Goal: Task Accomplishment & Management: Complete application form

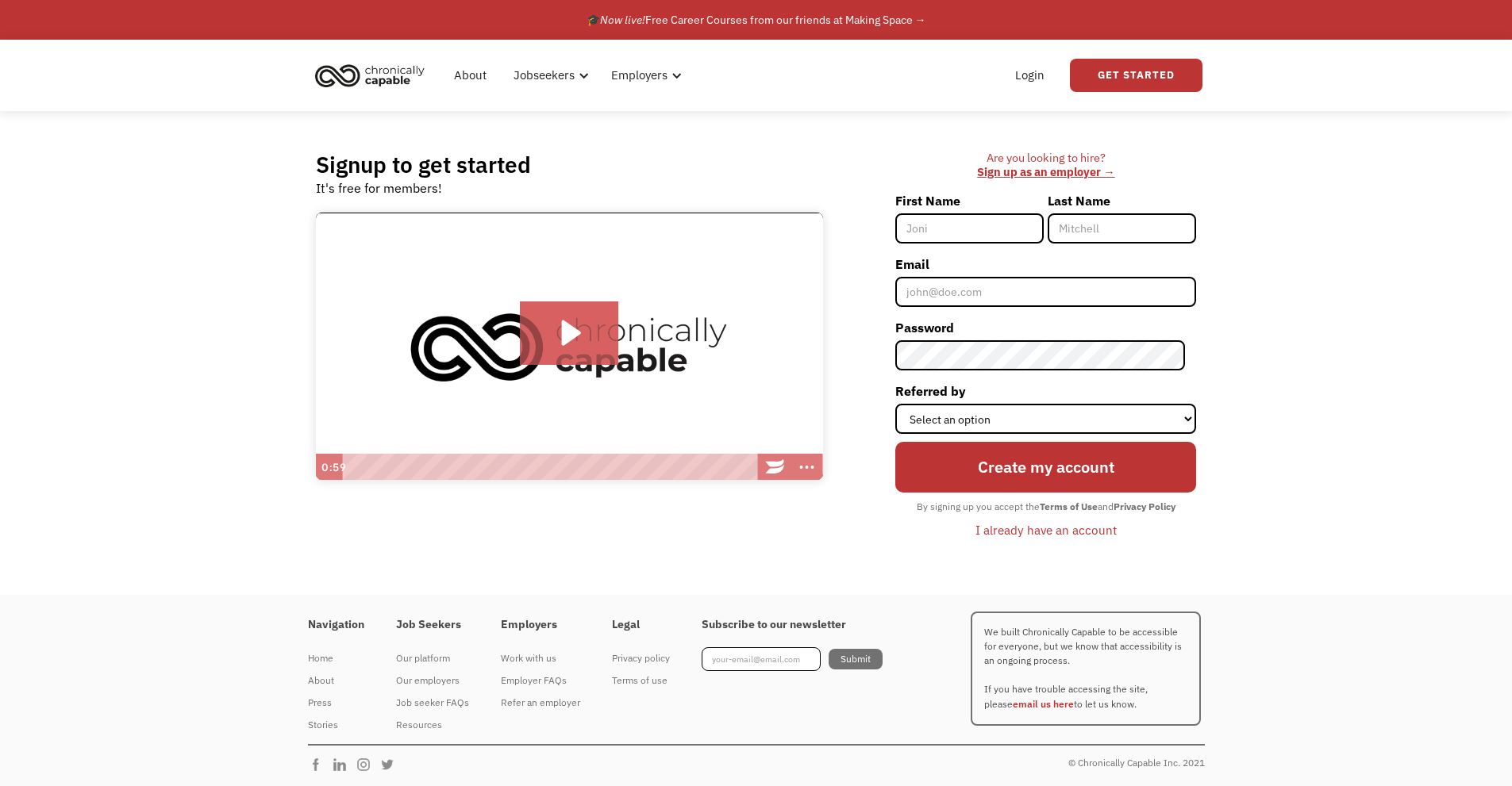
click at [963, 229] on input "First Name" at bounding box center [969, 228] width 148 height 30
type input "[PERSON_NAME]"
type input "Franklin"
click at [968, 290] on input "Email" at bounding box center [1046, 292] width 301 height 30
type input "[EMAIL_ADDRESS][DOMAIN_NAME]"
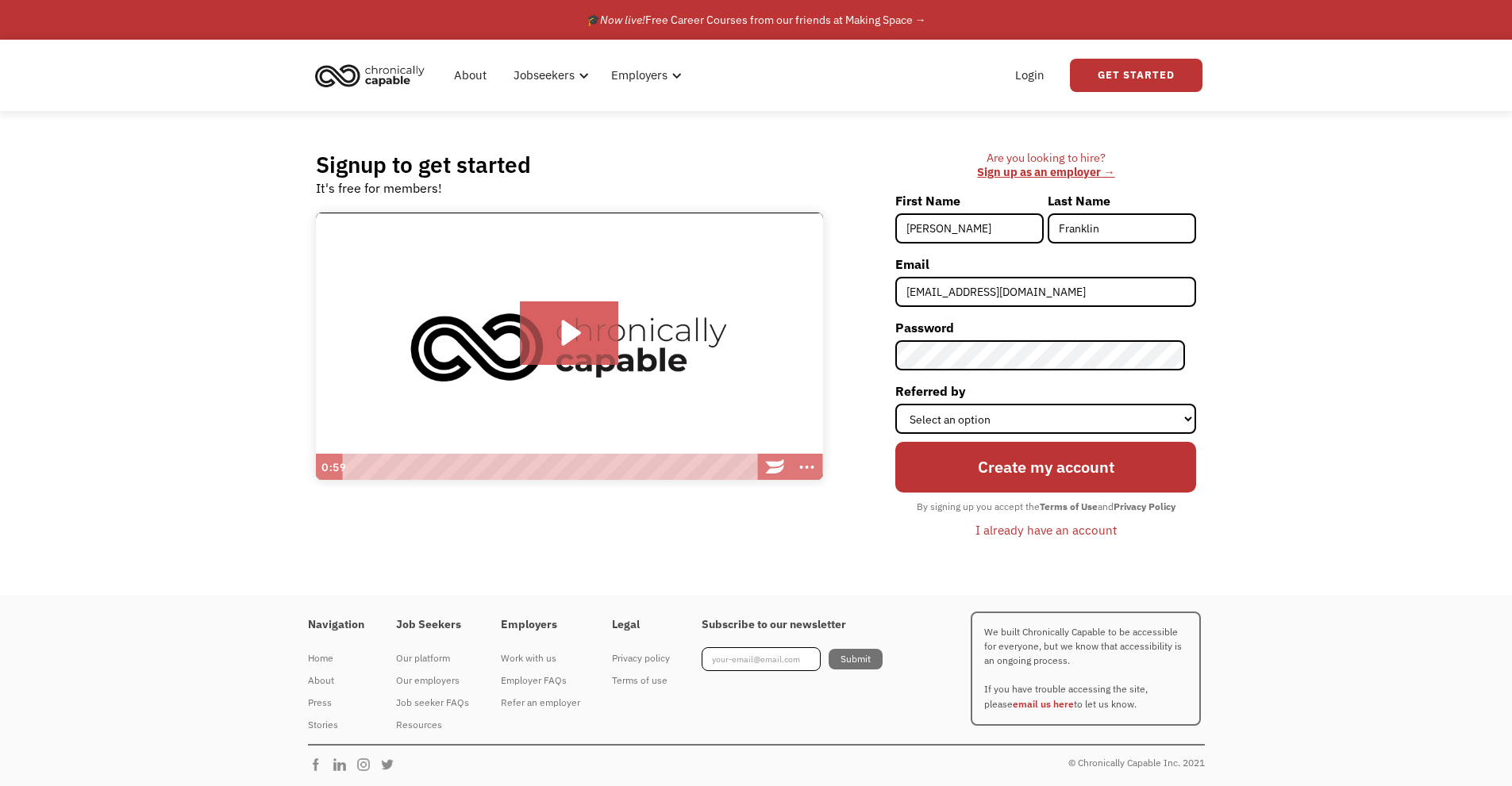
click at [1258, 578] on div "Signup to get started It's free for members! Click for sound @keyframes VOLUME_…" at bounding box center [756, 353] width 1512 height 484
click at [1188, 422] on select "Select an option Instagram Facebook Twitter Search Engine News Article Word of …" at bounding box center [1046, 418] width 301 height 30
select select "Other"
click at [906, 403] on select "Select an option Instagram Facebook Twitter Search Engine News Article Word of …" at bounding box center [1046, 418] width 301 height 30
click at [1163, 462] on input "Create my account" at bounding box center [1046, 467] width 301 height 51
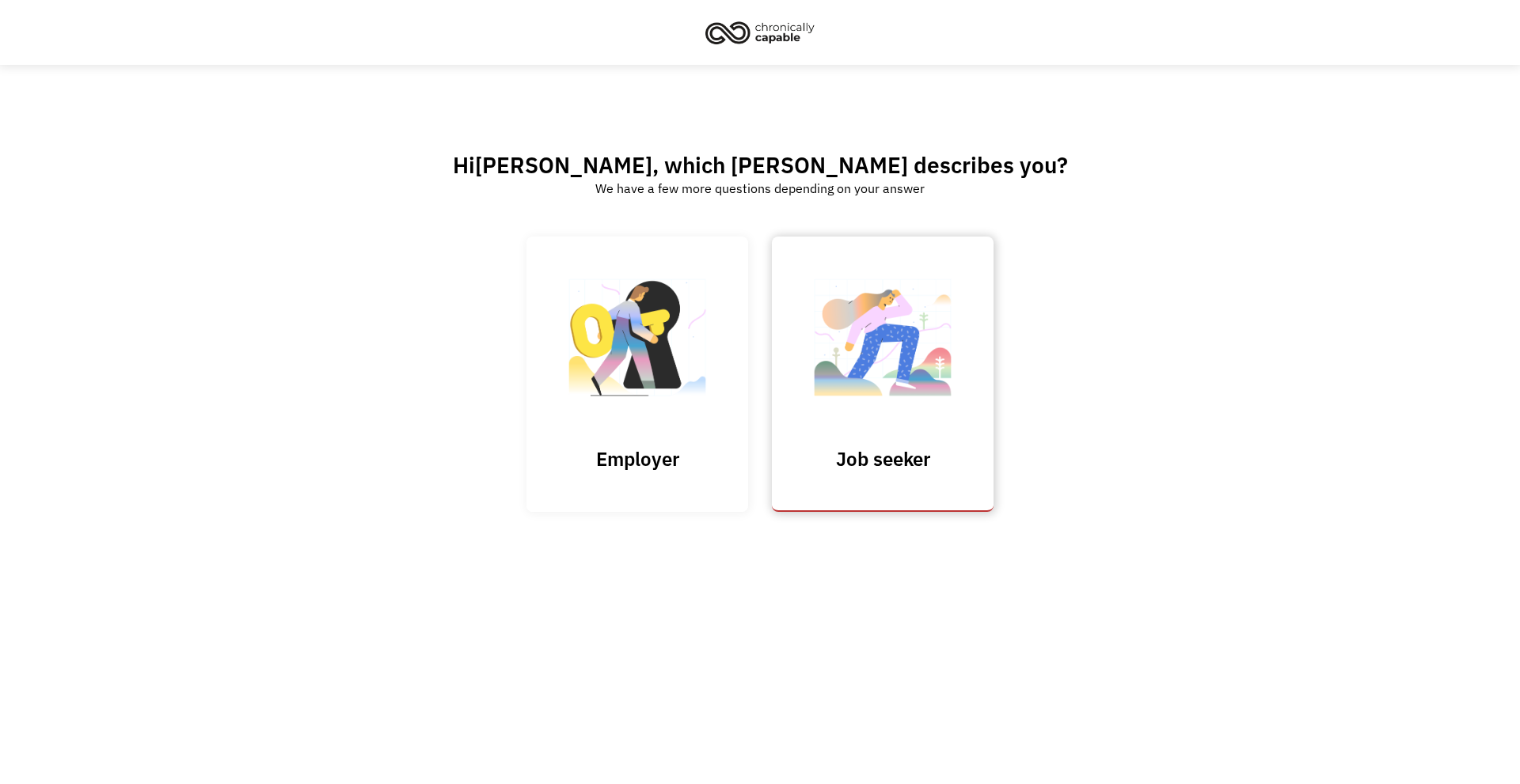
click at [910, 369] on img at bounding box center [882, 345] width 159 height 154
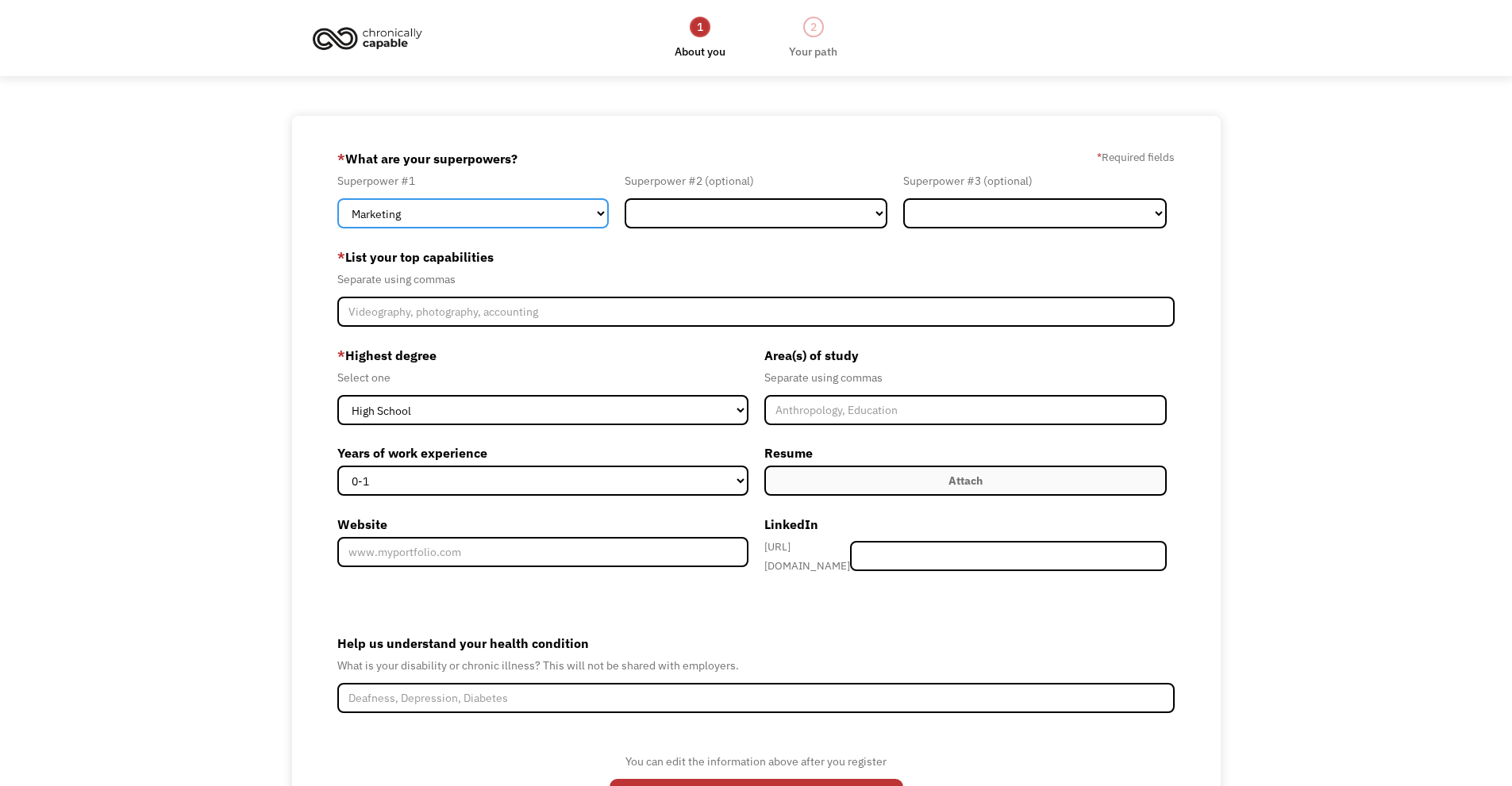
click at [601, 213] on select "Marketing Human Resources Finance Technology Operations Sales Industrial & Manu…" at bounding box center [473, 213] width 272 height 30
select select "Operations"
click at [337, 198] on select "Marketing Human Resources Finance Technology Operations Sales Industrial & Manu…" at bounding box center [473, 213] width 272 height 30
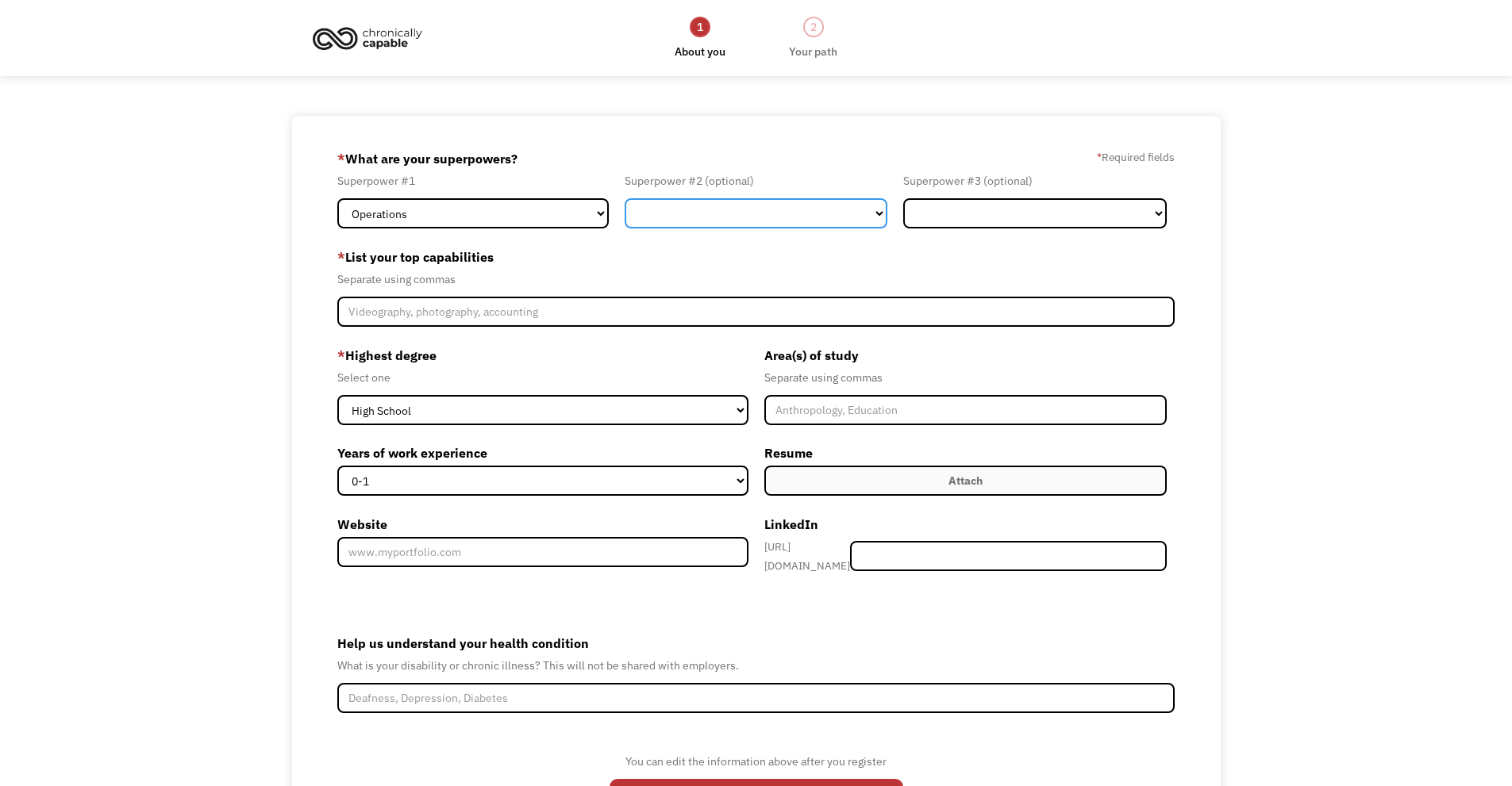
click at [876, 213] on select "Marketing Human Resources Finance Technology Operations Sales Industrial & Manu…" at bounding box center [756, 213] width 264 height 30
select select "Customer Service"
click at [625, 198] on select "Marketing Human Resources Finance Technology Operations Sales Industrial & Manu…" at bounding box center [756, 213] width 264 height 30
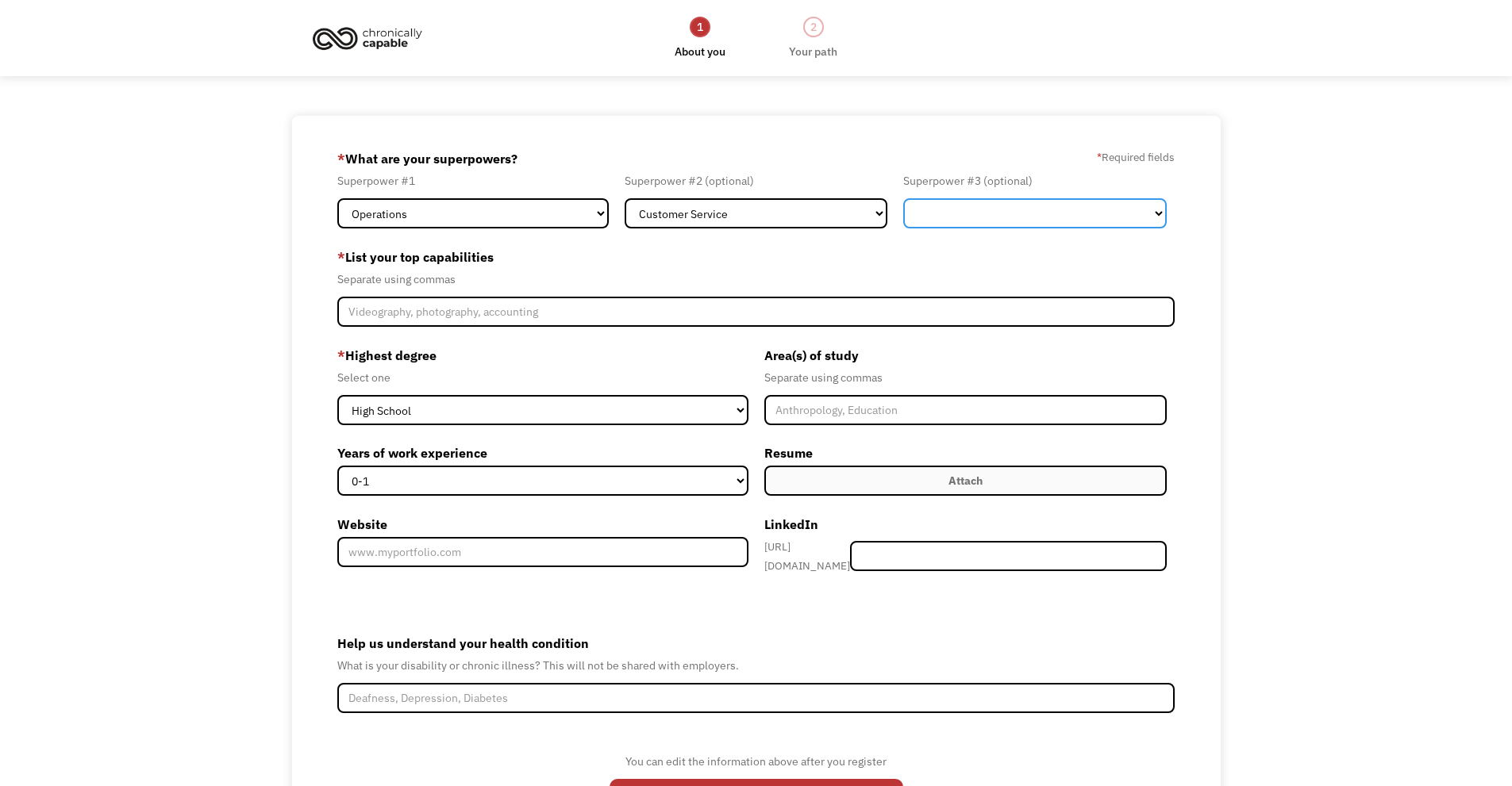
click at [1157, 210] on select "Marketing Human Resources Finance Technology Operations Sales Industrial & Manu…" at bounding box center [1036, 213] width 264 height 30
select select "Administration"
click at [904, 198] on select "Marketing Human Resources Finance Technology Operations Sales Industrial & Manu…" at bounding box center [1036, 213] width 264 height 30
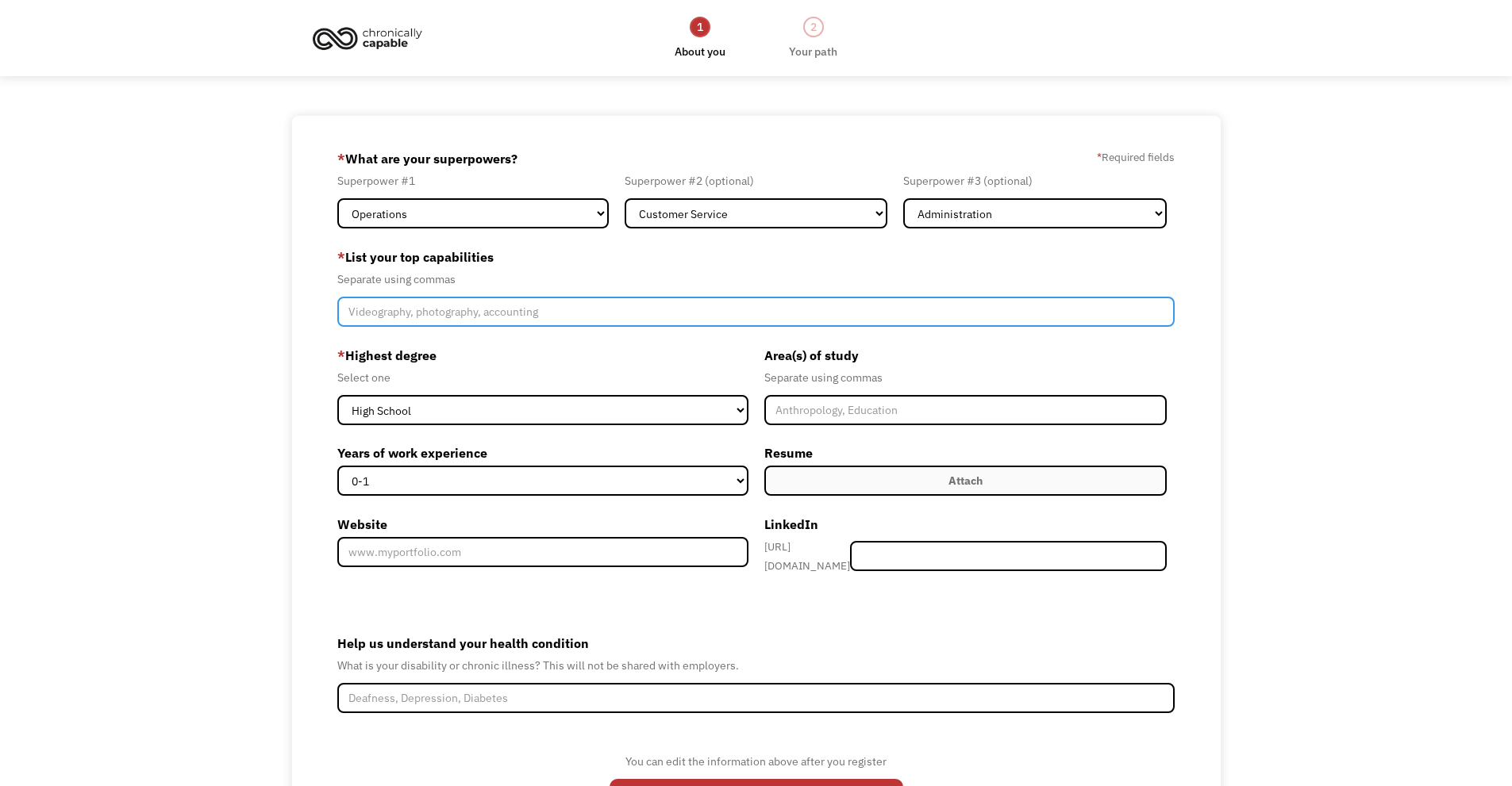
click at [421, 313] on input "Member-Create-Step1" at bounding box center [756, 312] width 838 height 30
click at [405, 314] on input "Member-Create-Step1" at bounding box center [756, 312] width 838 height 30
click at [554, 309] on input "Organization, Time Management, Problenmm Solving," at bounding box center [756, 312] width 838 height 30
click at [616, 314] on input "Organization, Time Management, Problem Solving," at bounding box center [756, 312] width 838 height 30
type input "Organization, Time Management, Problem Solving, Research, Knowledge of Microsoft"
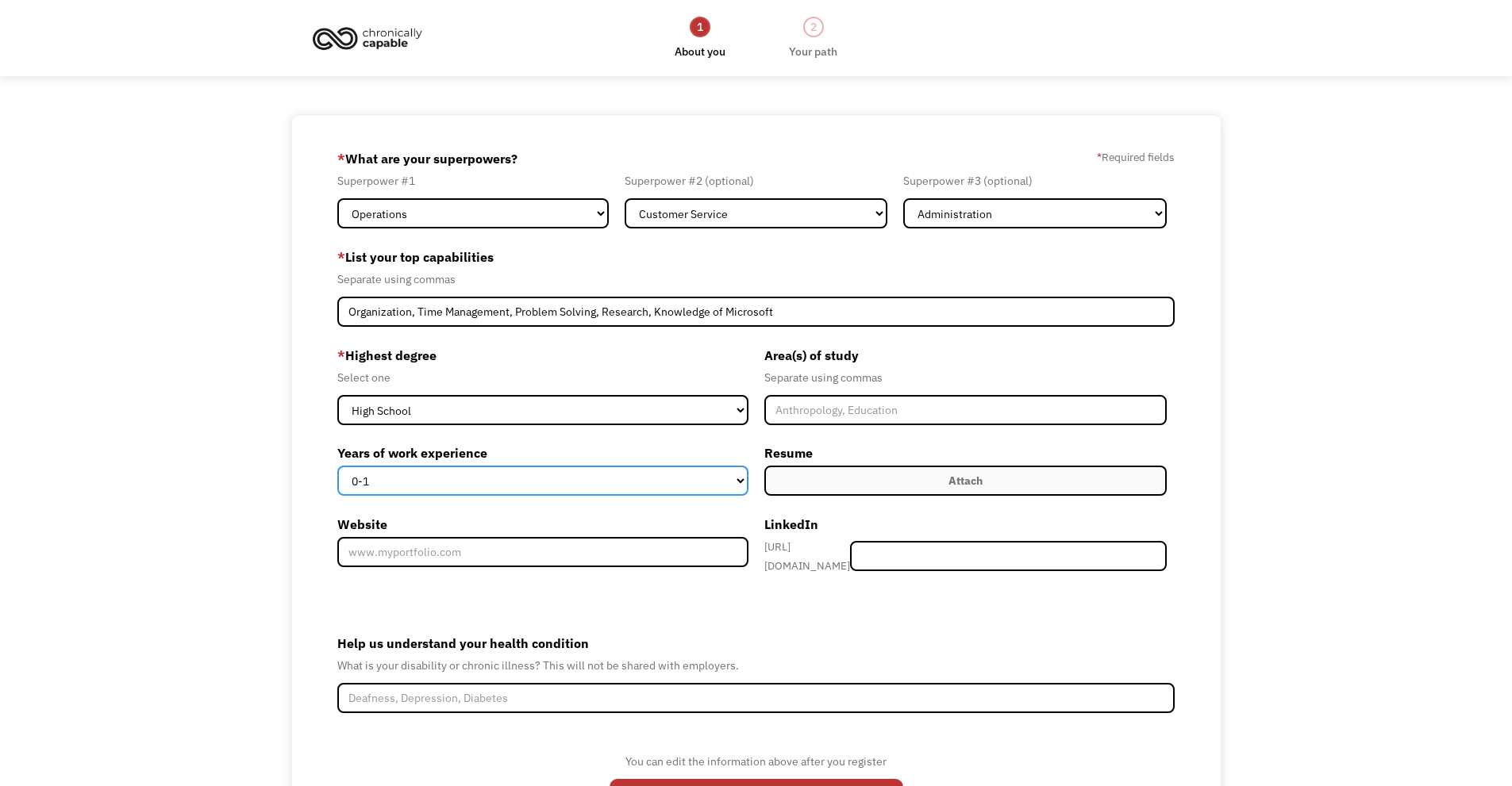
click at [741, 481] on select "0-1 2-4 5-10 11-15 15+" at bounding box center [543, 481] width 411 height 30
select select "15+"
click at [337, 466] on select "0-1 2-4 5-10 11-15 15+" at bounding box center [543, 481] width 411 height 30
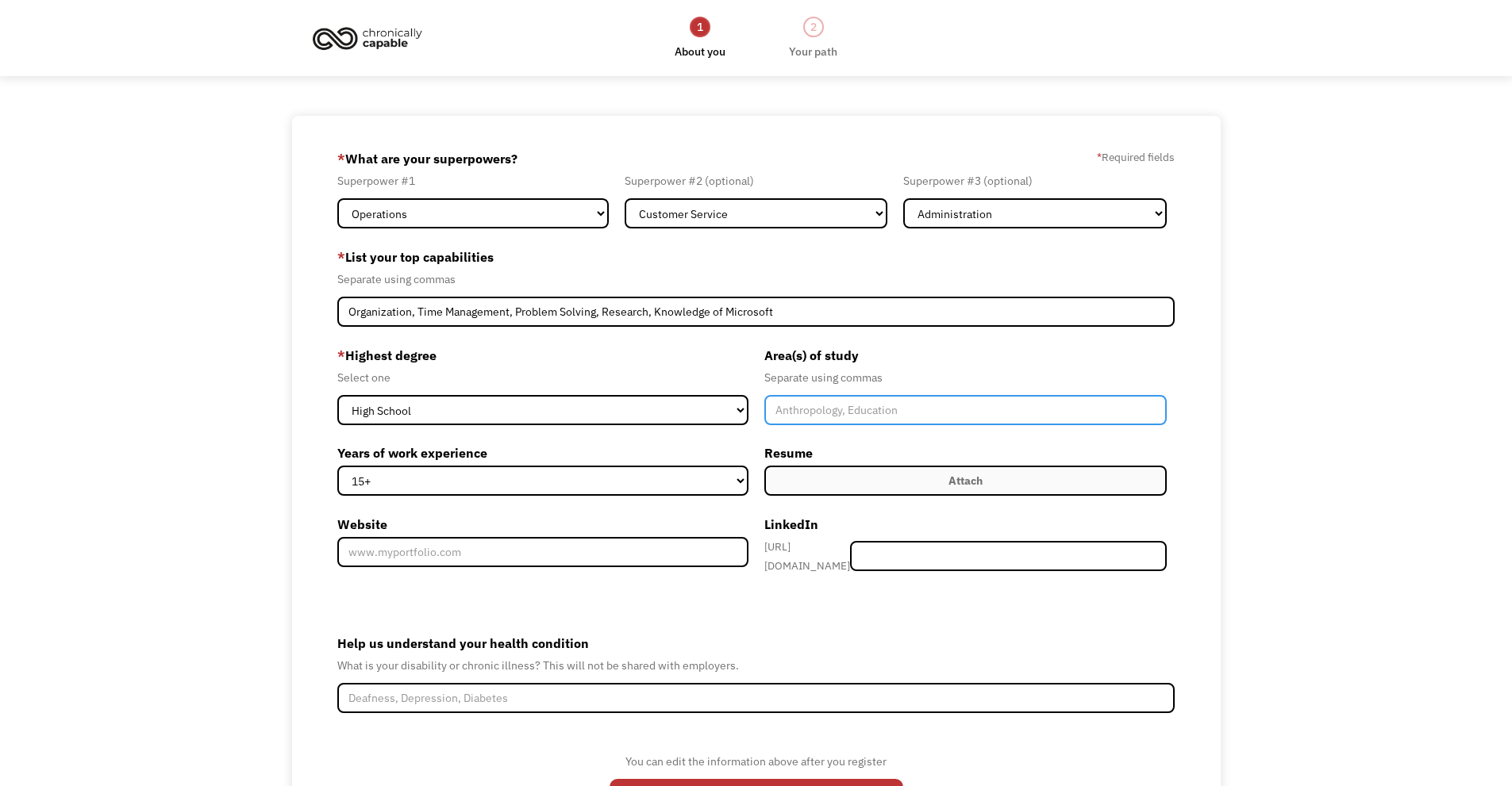
click at [886, 409] on input "Member-Create-Step1" at bounding box center [966, 410] width 404 height 30
type input "Computer Science"
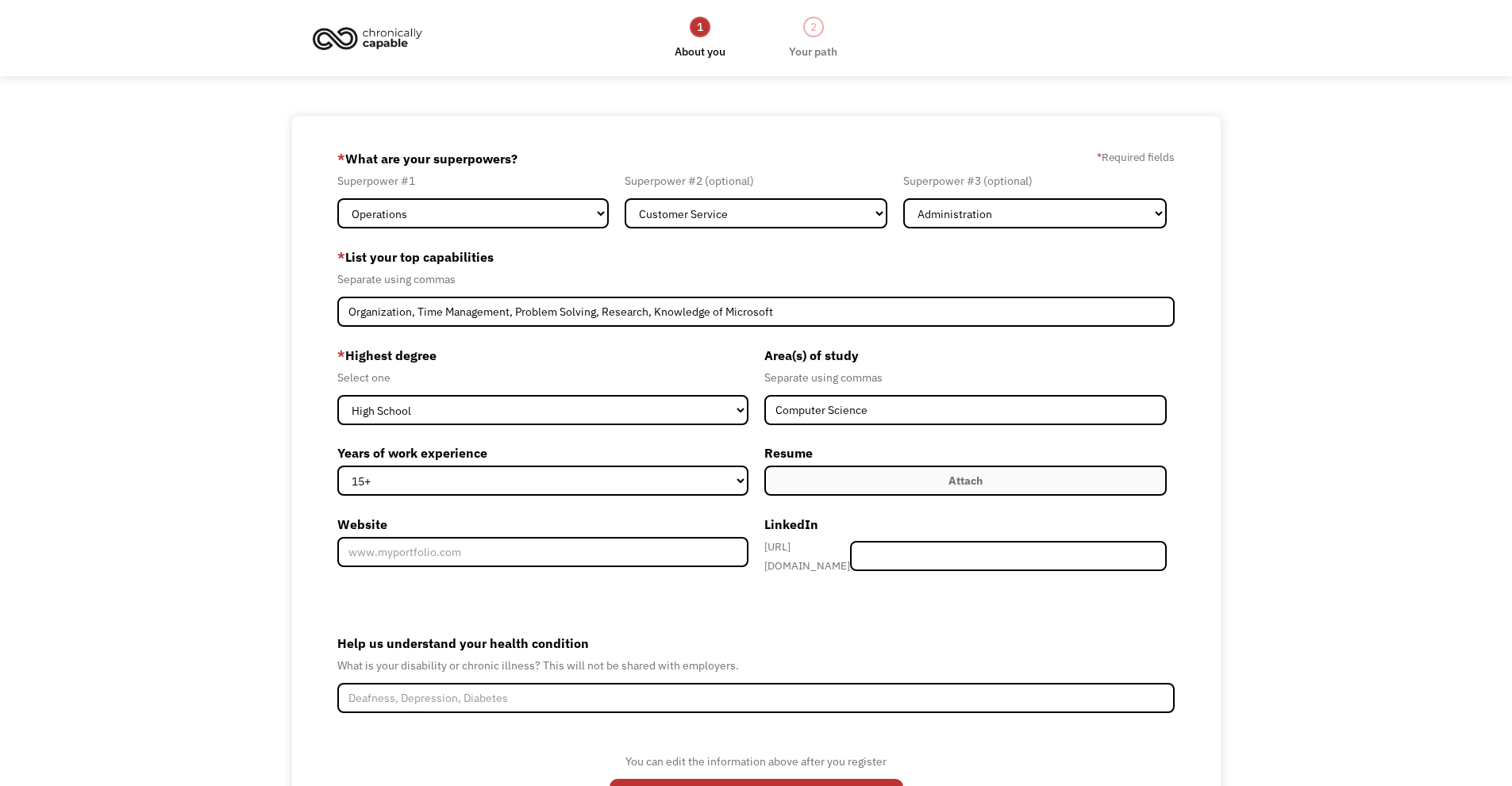
click at [961, 482] on div "Attach" at bounding box center [966, 481] width 35 height 19
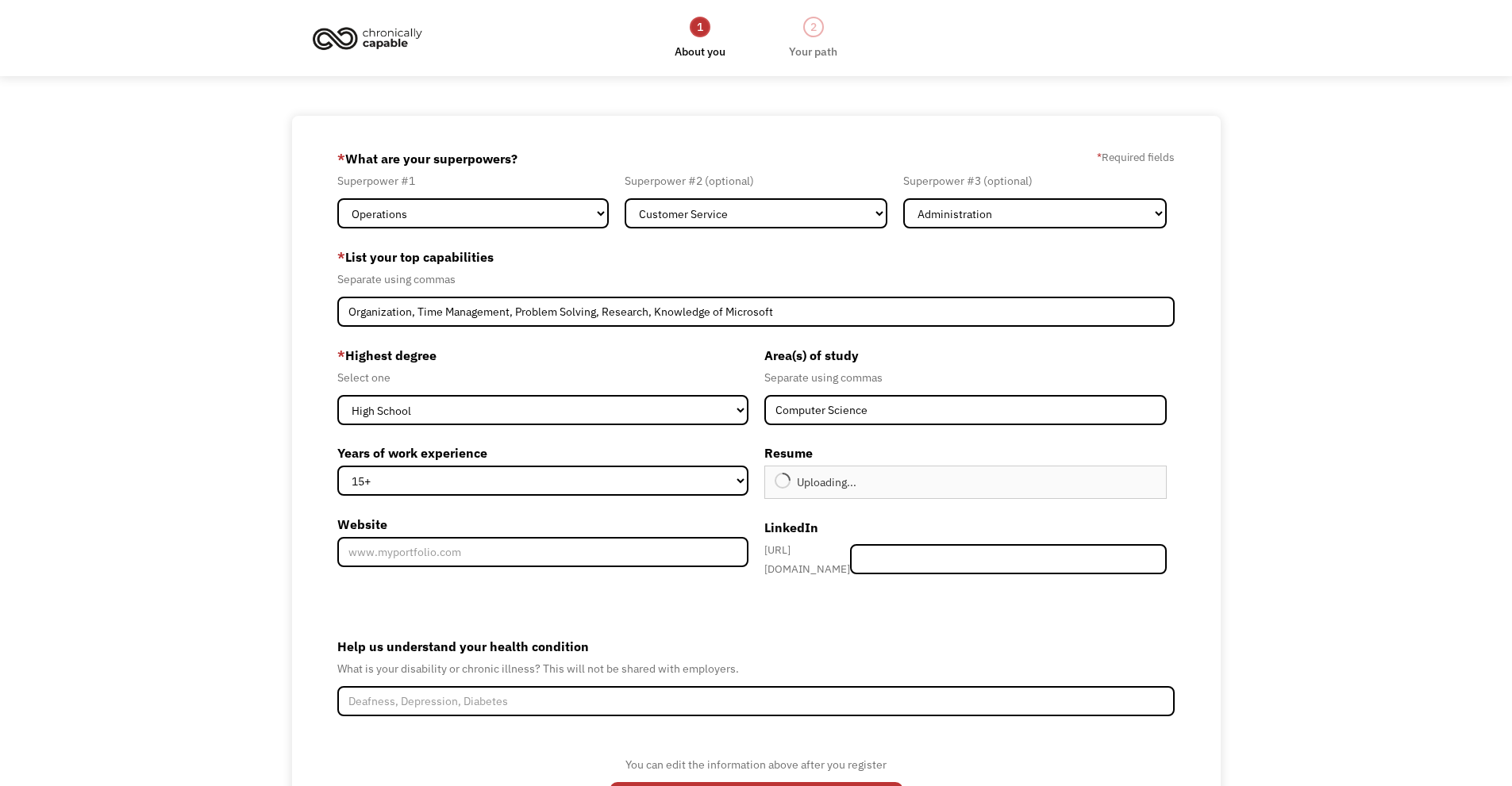
type input "Continue"
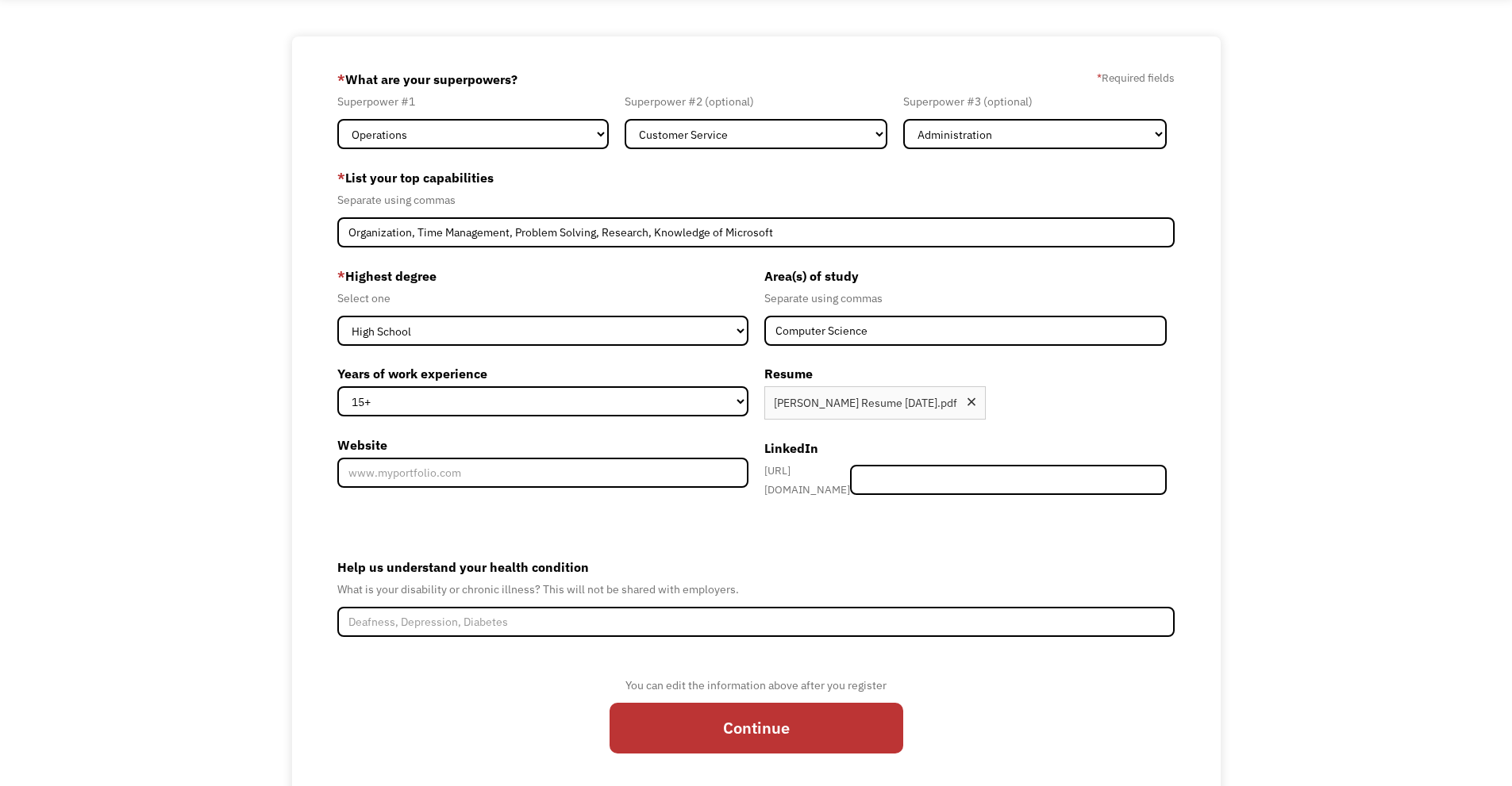
scroll to position [124, 0]
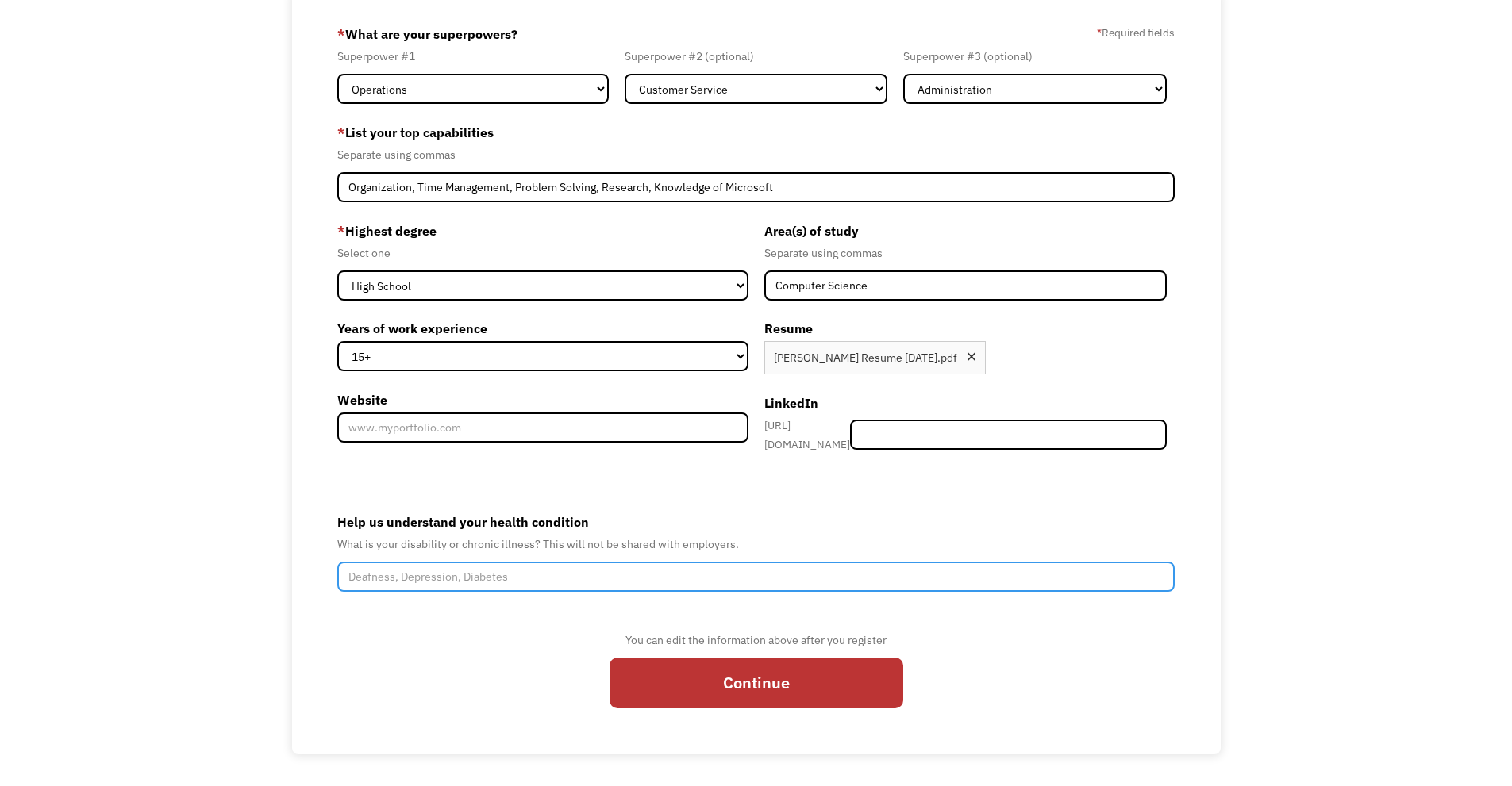
click at [439, 569] on input "Help us understand your health condition" at bounding box center [756, 576] width 838 height 30
type input "Menieres Disease, Diabetes, High Blood Pressure"
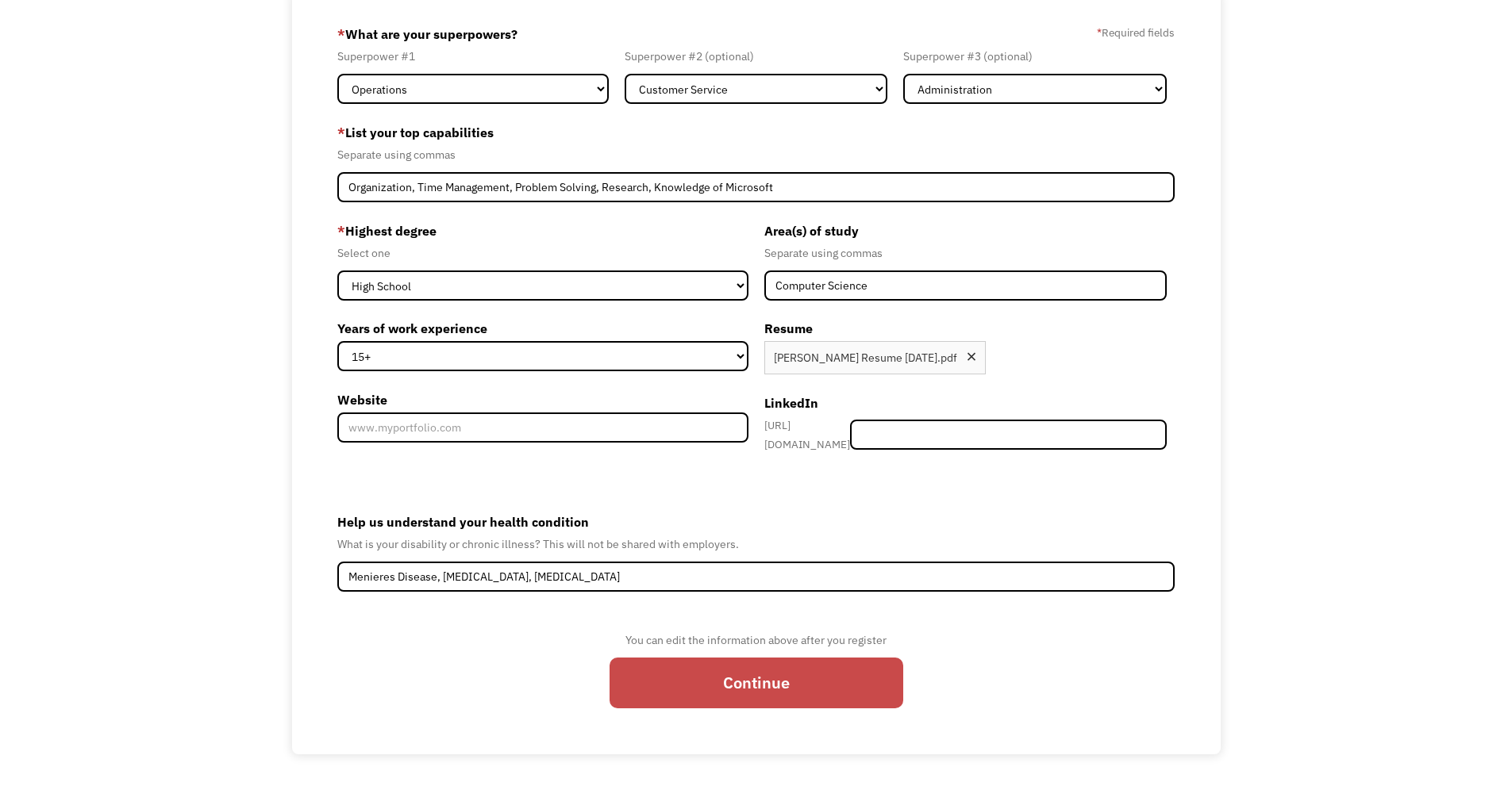
click at [757, 676] on input "Continue" at bounding box center [756, 683] width 294 height 51
type input "Please wait..."
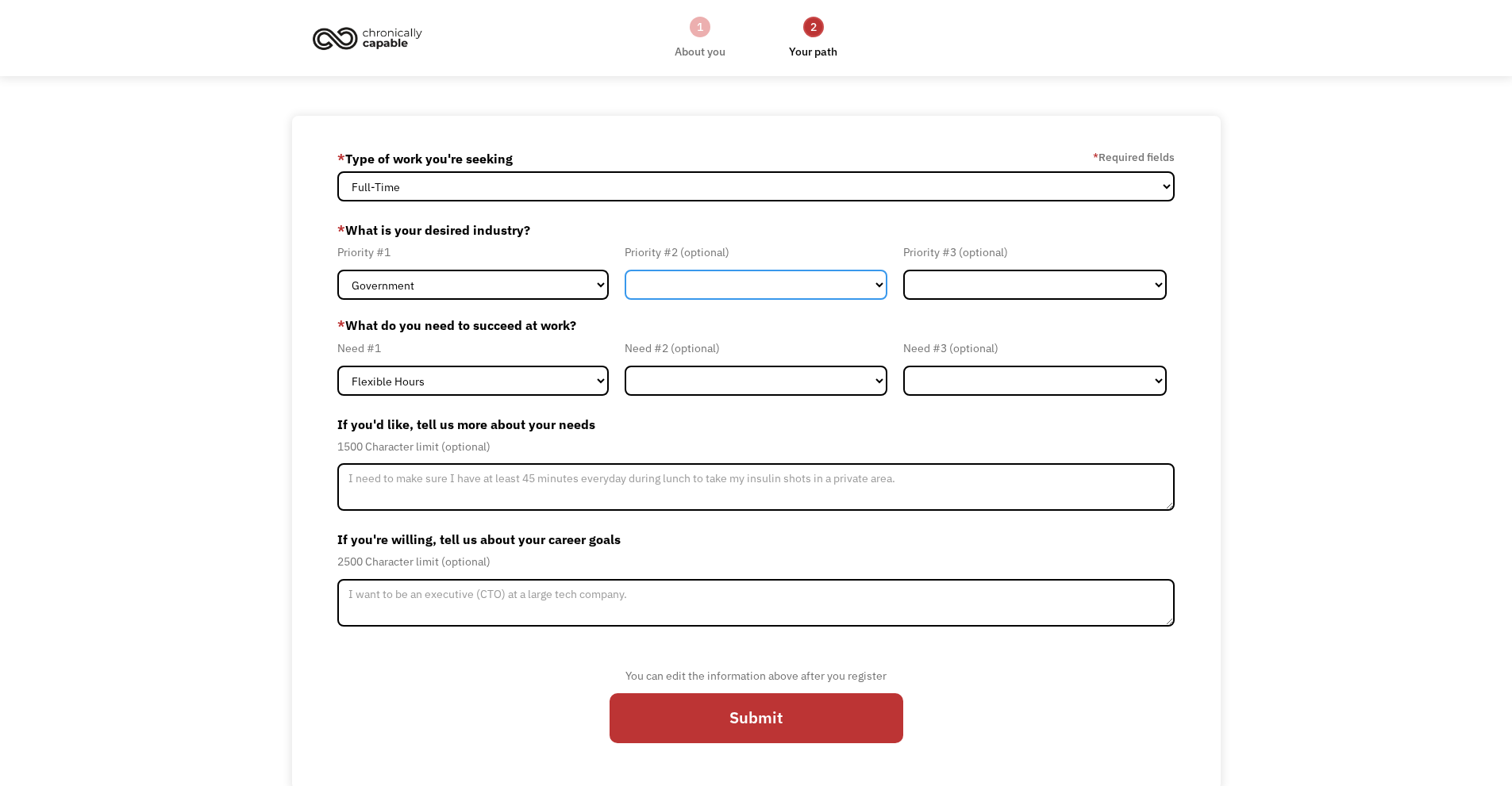
click at [876, 284] on select "Government Finance & Insurance Health & Social Care Tech & Engineering Creative…" at bounding box center [756, 284] width 264 height 30
select select "Finance & Insurance"
click at [625, 270] on select "Government Finance & Insurance Health & Social Care Tech & Engineering Creative…" at bounding box center [756, 284] width 264 height 30
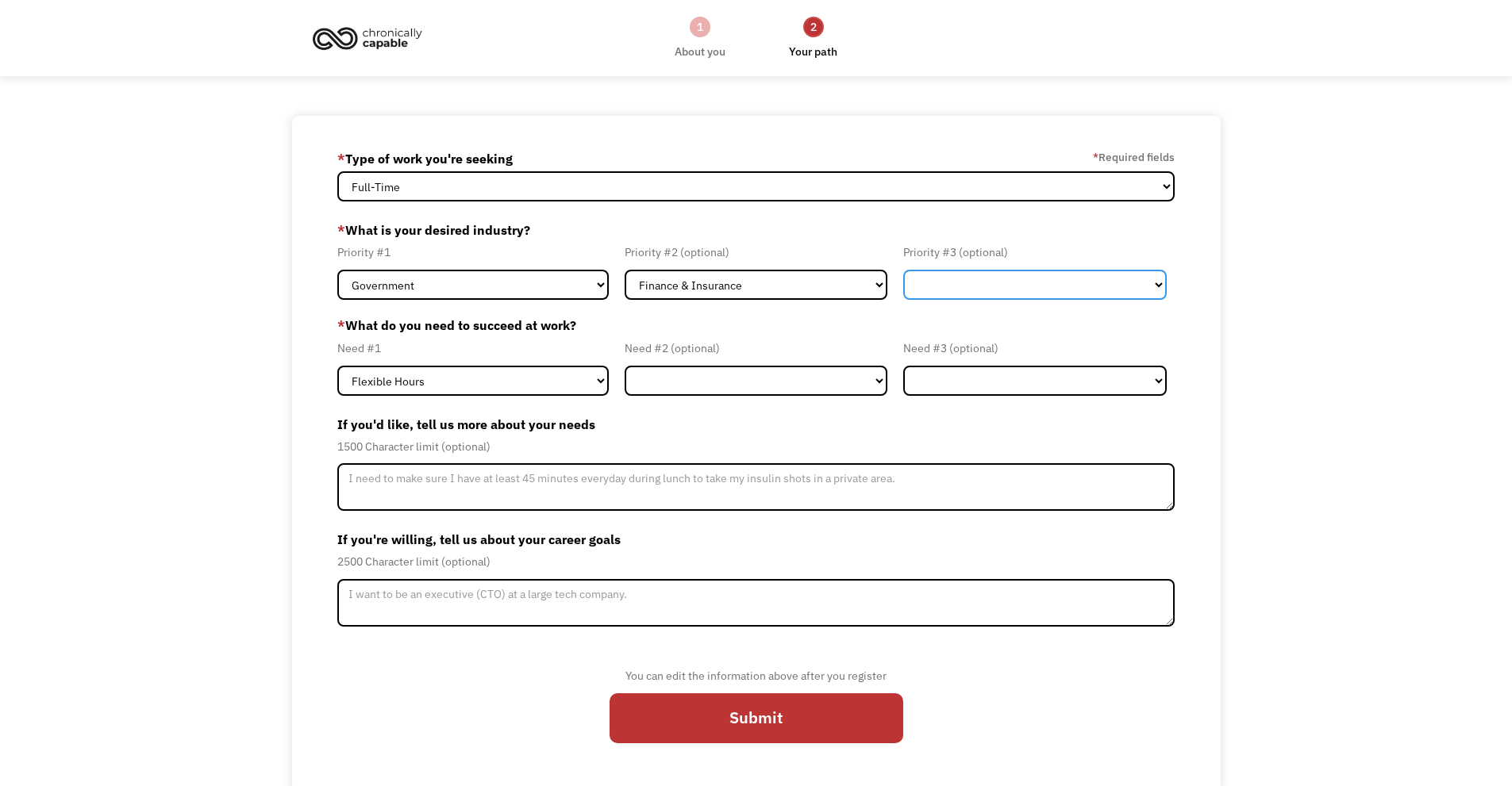
click at [1154, 285] on select "Government Finance & Insurance Health & Social Care Tech & Engineering Creative…" at bounding box center [1036, 284] width 264 height 30
select select "Administrative"
click at [904, 270] on select "Government Finance & Insurance Health & Social Care Tech & Engineering Creative…" at bounding box center [1036, 284] width 264 height 30
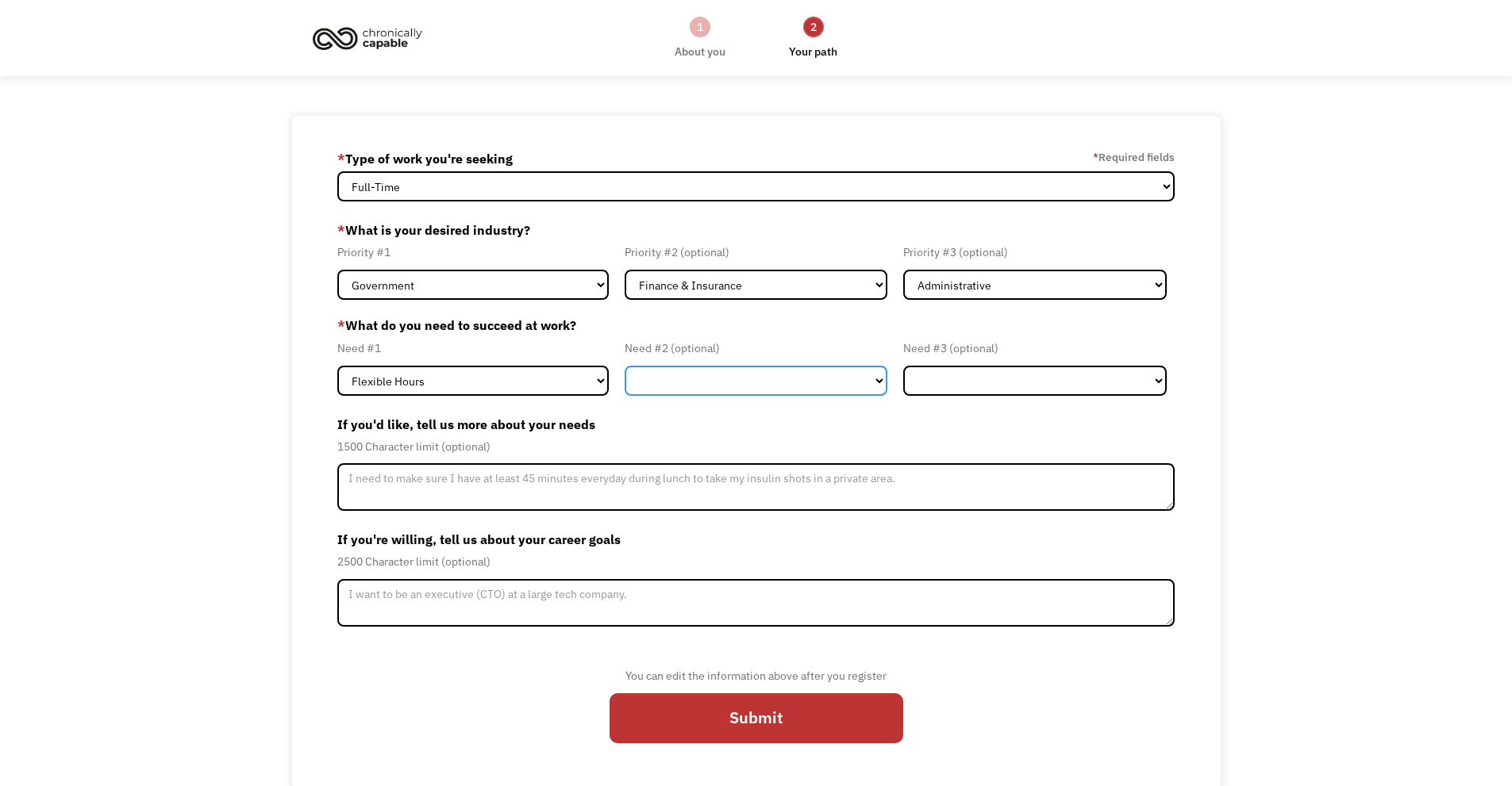
click at [760, 377] on select "Flexible Hours Remote Work Service Animal On-site Accommodations Visual Support…" at bounding box center [756, 381] width 264 height 30
select select "Remote Work"
click at [625, 366] on select "Flexible Hours Remote Work Service Animal On-site Accommodations Visual Support…" at bounding box center [756, 381] width 264 height 30
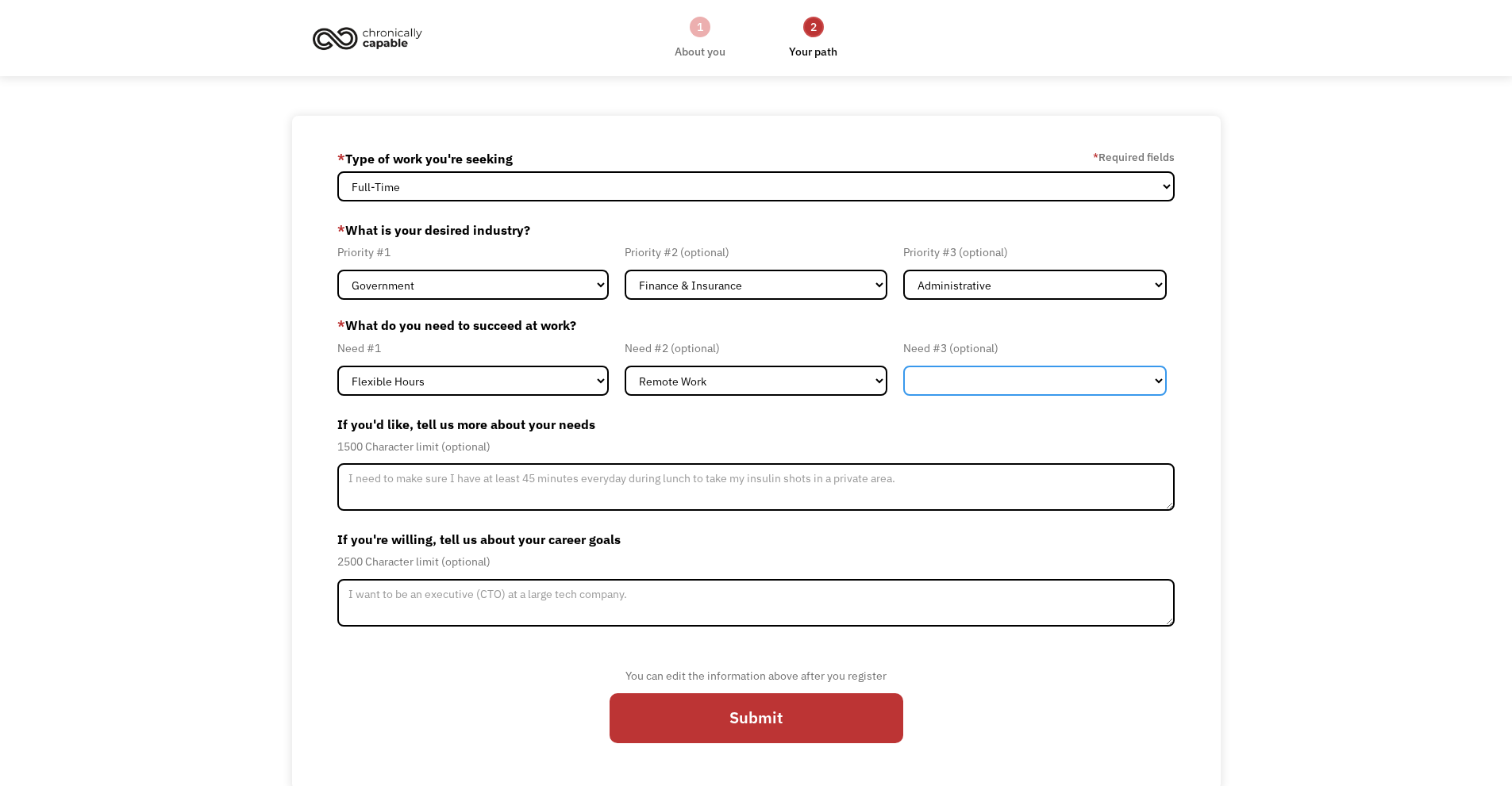
click at [1159, 381] on select "Flexible Hours Remote Work Service Animal On-site Accommodations Visual Support…" at bounding box center [1036, 381] width 264 height 30
select select "Hearing Support"
click at [904, 366] on select "Flexible Hours Remote Work Service Animal On-site Accommodations Visual Support…" at bounding box center [1036, 381] width 264 height 30
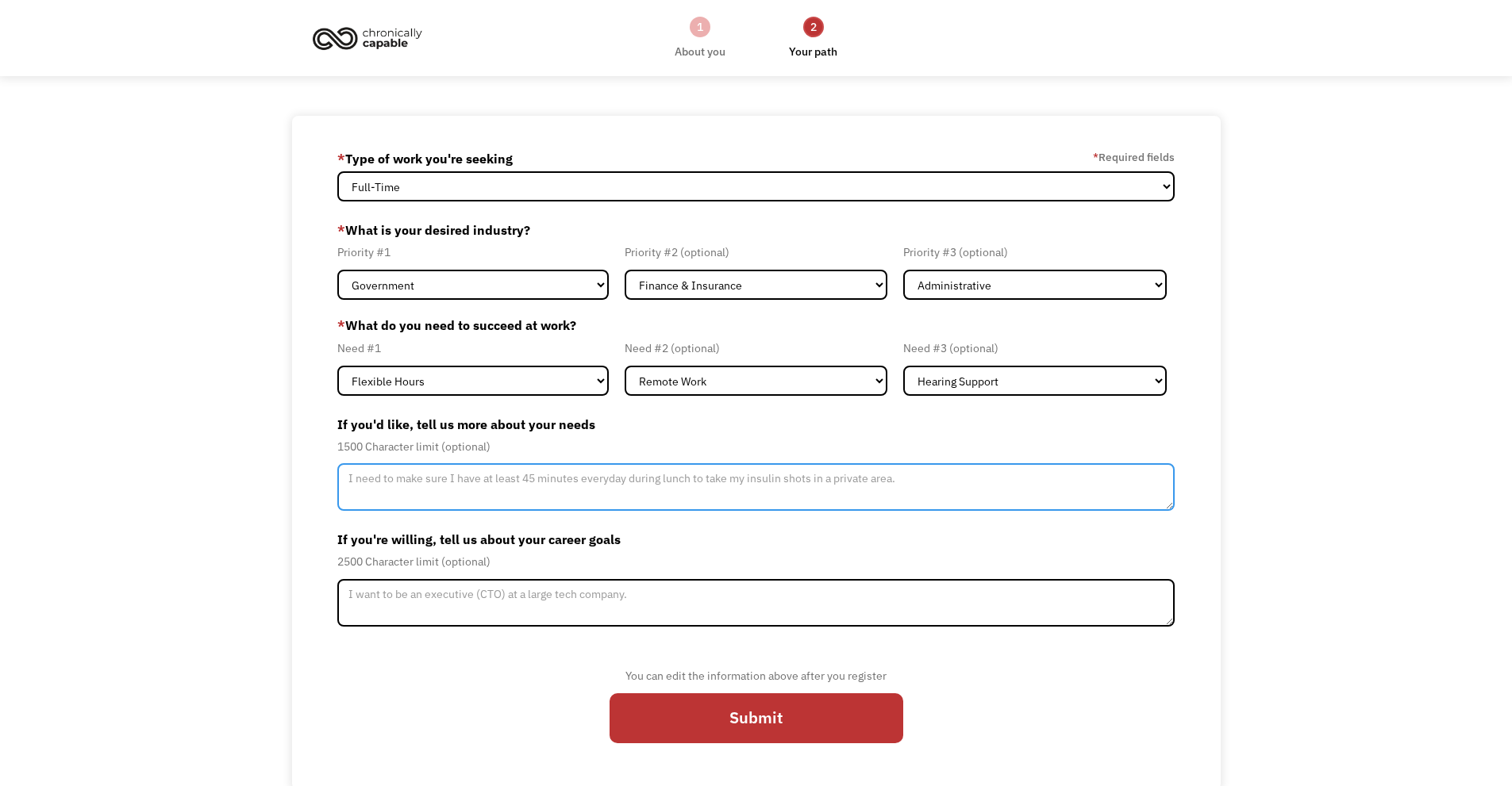
click at [345, 478] on textarea "Member-Update-Form-Step2" at bounding box center [756, 487] width 838 height 47
click at [492, 483] on textarea "I need to work from home tyo maintqain a quiet environment" at bounding box center [756, 487] width 838 height 47
click at [529, 478] on textarea "I need to work from home to maintqain a quiet environment" at bounding box center [756, 487] width 838 height 47
click at [656, 483] on textarea "I need to work from home to maintain a quiet environment" at bounding box center [756, 487] width 838 height 47
type textarea "I need to work from home to maintain a quiet environment to prevent vertigo and…"
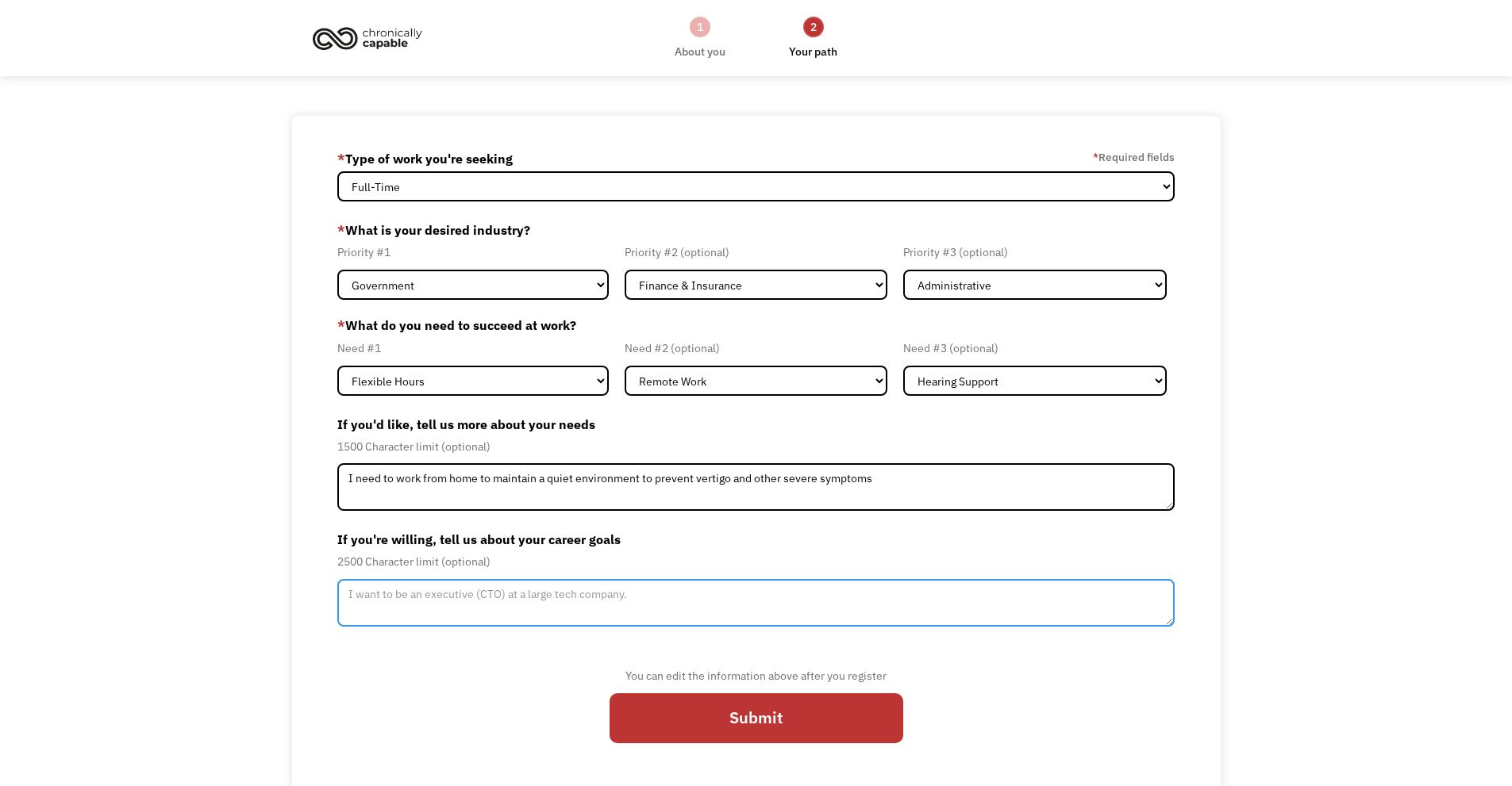
click at [366, 597] on textarea "Member-Update-Form-Step2" at bounding box center [756, 602] width 838 height 47
drag, startPoint x: 435, startPoint y: 592, endPoint x: 352, endPoint y: 591, distance: 83.0
click at [352, 591] on textarea "My goals are to be successful and productive" at bounding box center [756, 602] width 838 height 47
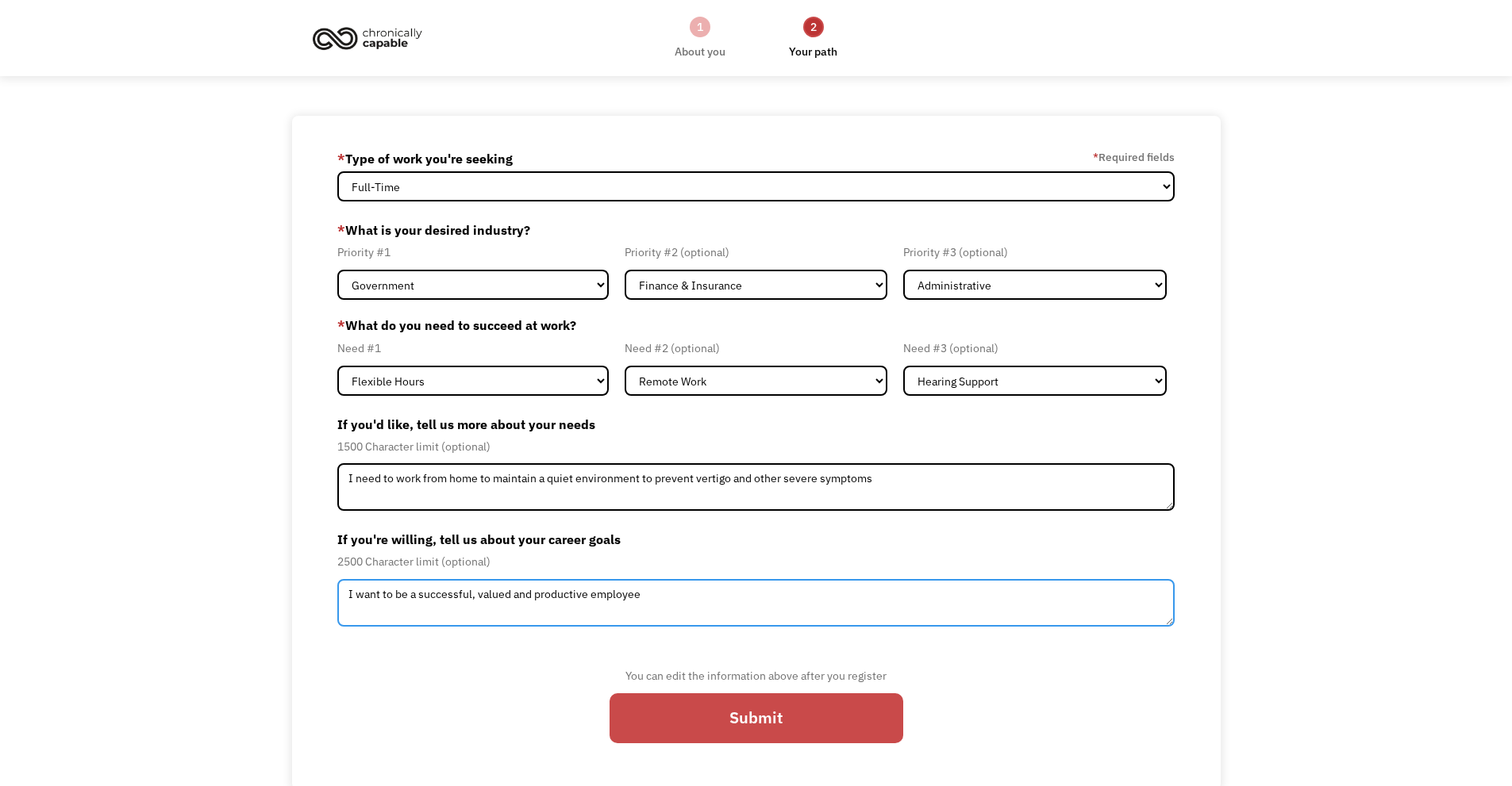
type textarea "I want to be a successful, valued and productive employee"
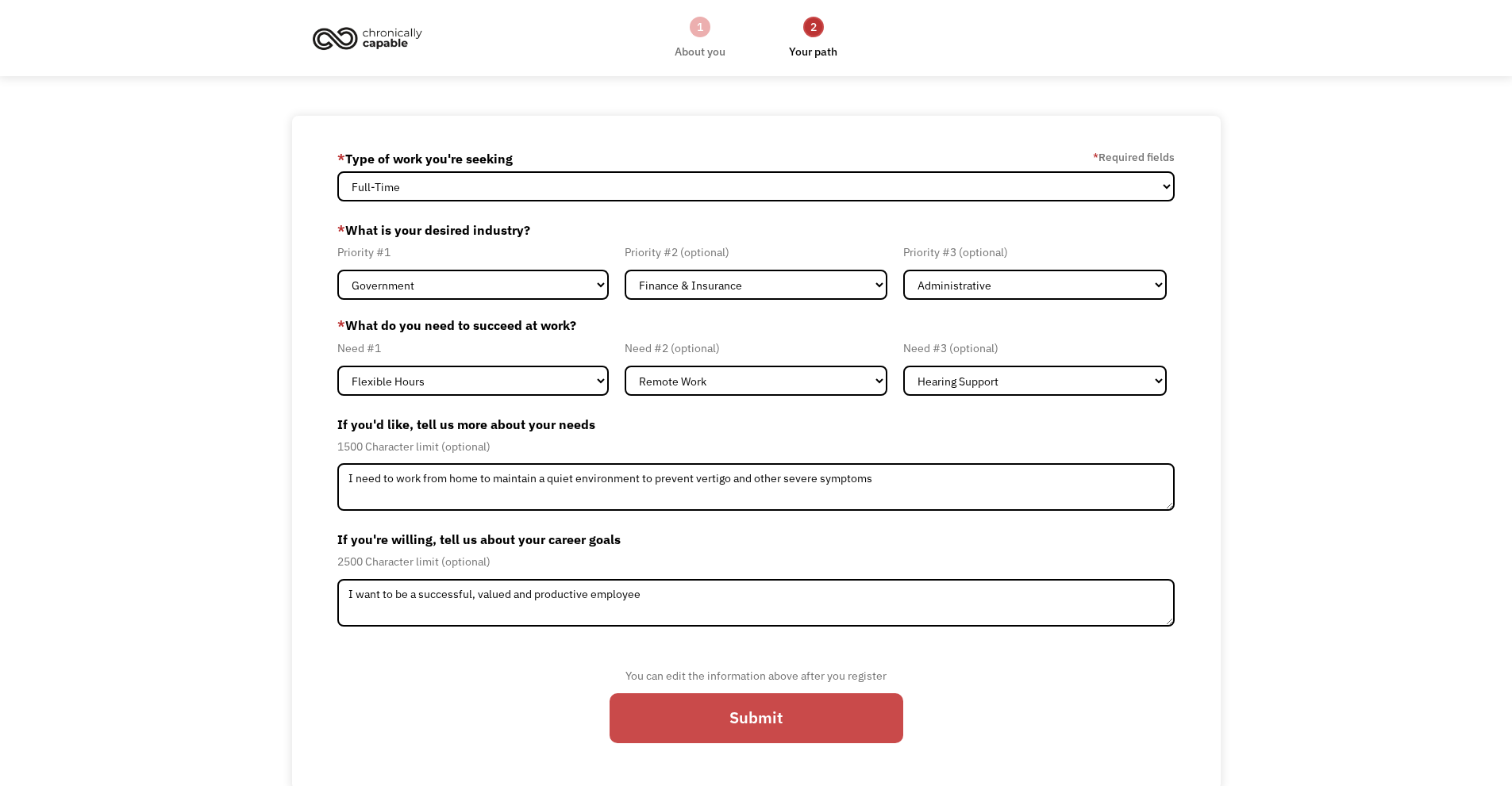
click at [759, 707] on input "Submit" at bounding box center [756, 719] width 294 height 51
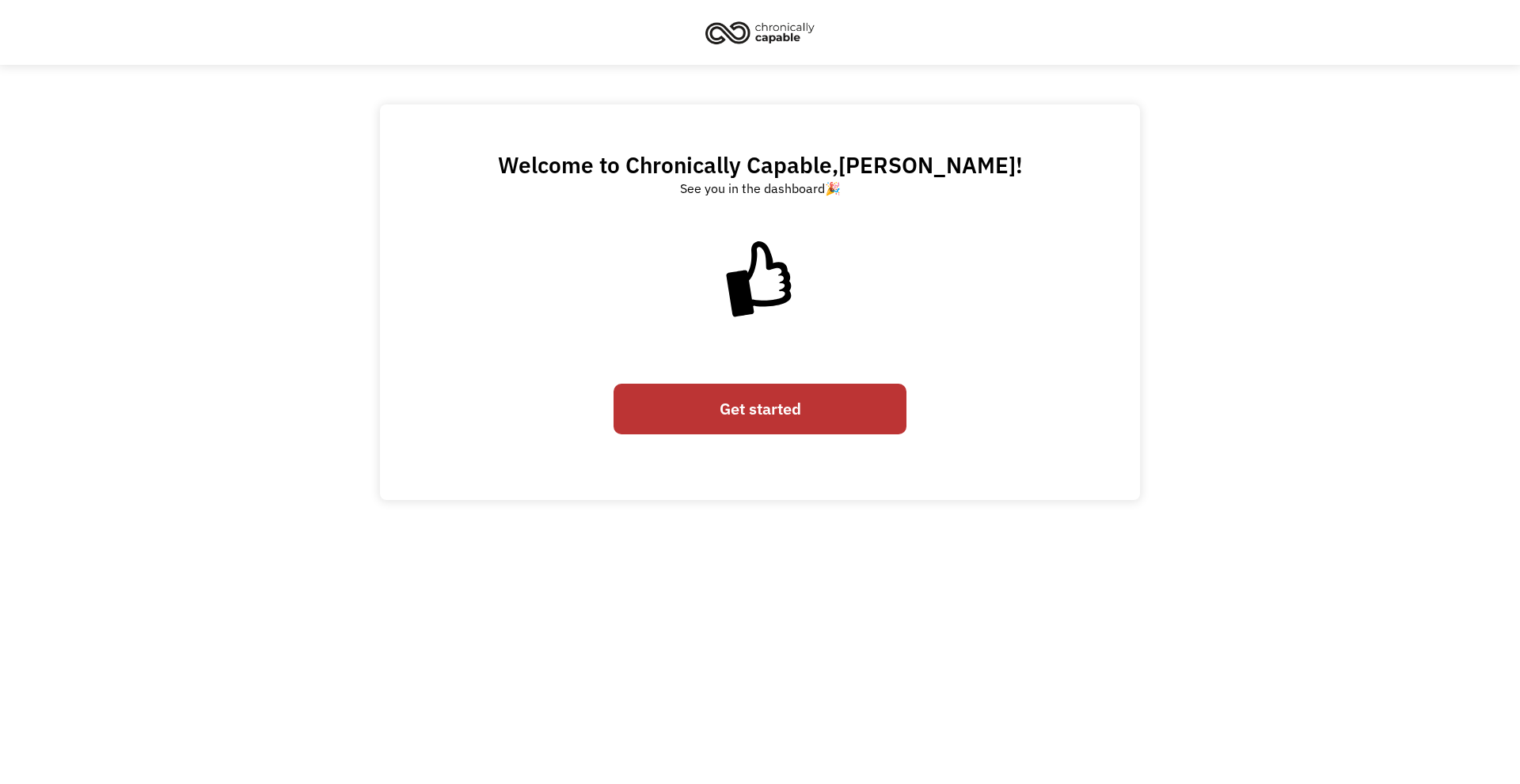
click at [752, 401] on link "Get started" at bounding box center [760, 409] width 293 height 51
